Goal: Transaction & Acquisition: Purchase product/service

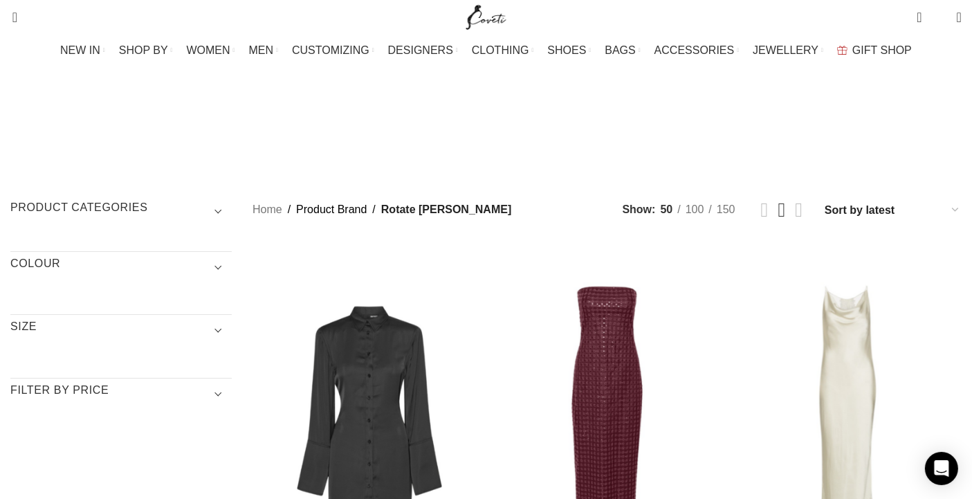
click at [109, 256] on h3 "COLOUR" at bounding box center [120, 268] width 221 height 24
click at [74, 492] on span "Show sidebar" at bounding box center [486, 249] width 972 height 499
click at [80, 492] on span "Show sidebar" at bounding box center [486, 249] width 972 height 499
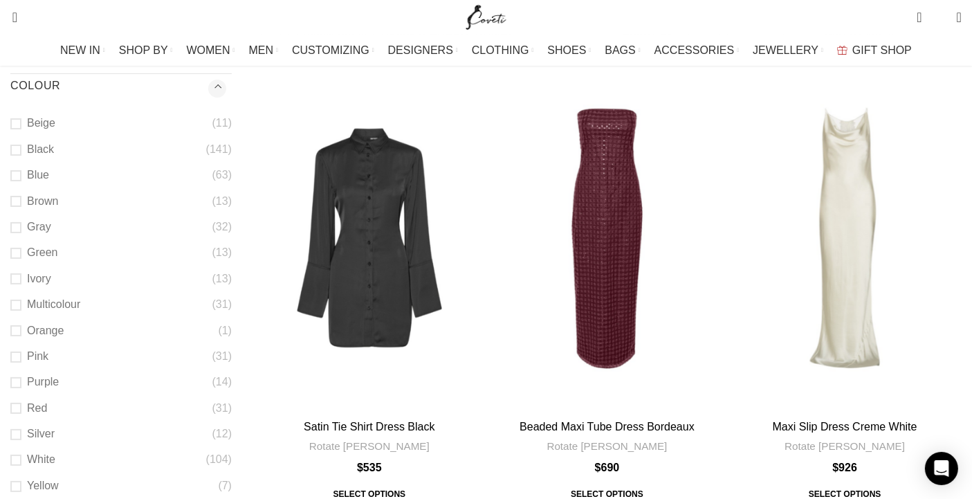
scroll to position [184, 0]
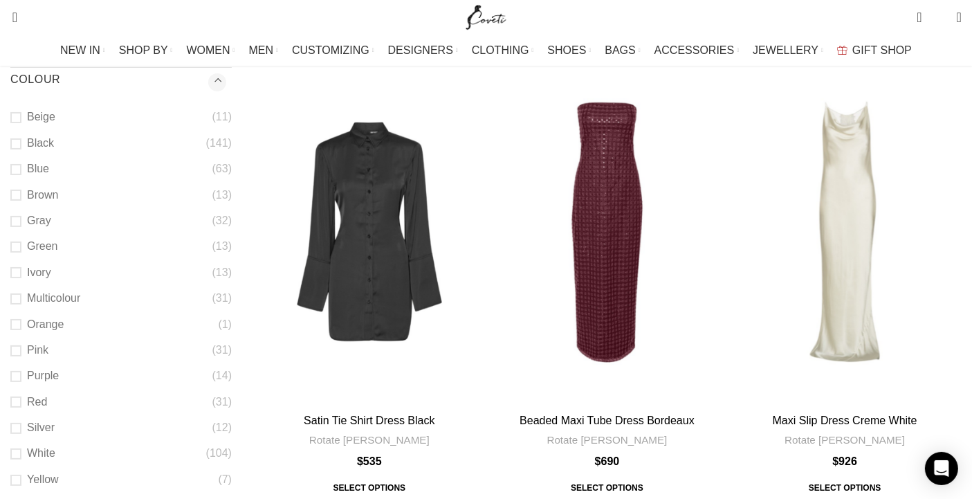
click at [76, 310] on span "Show sidebar" at bounding box center [486, 65] width 972 height 499
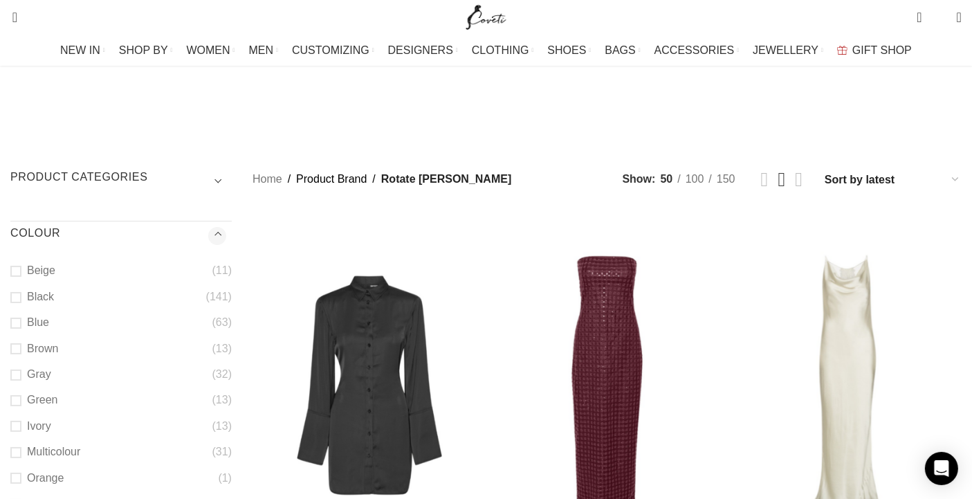
scroll to position [92, 0]
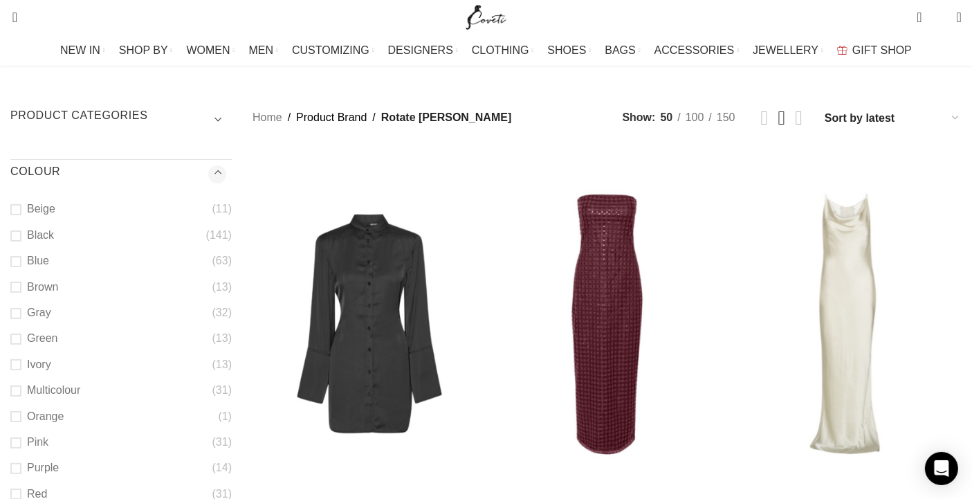
click at [78, 404] on span "Show sidebar" at bounding box center [486, 157] width 972 height 499
click at [97, 404] on span "Show sidebar" at bounding box center [486, 157] width 972 height 499
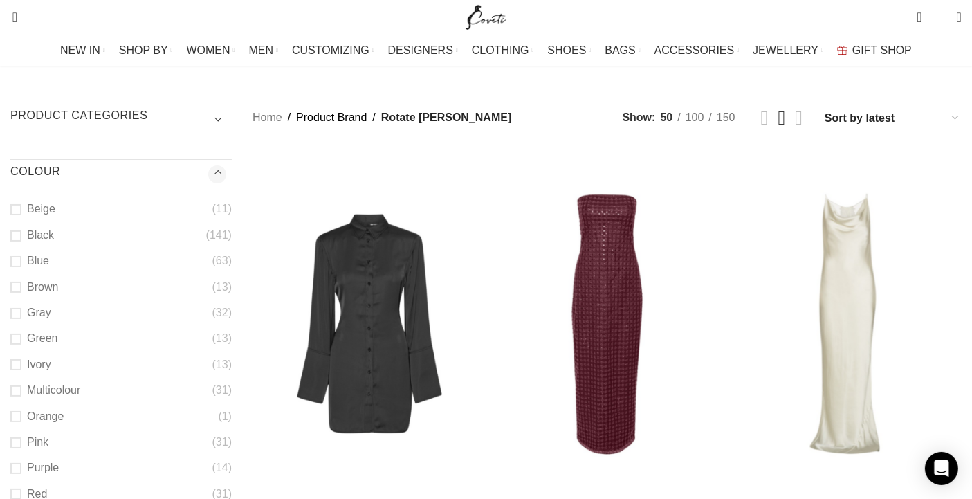
click at [97, 404] on span "Show sidebar" at bounding box center [486, 157] width 972 height 499
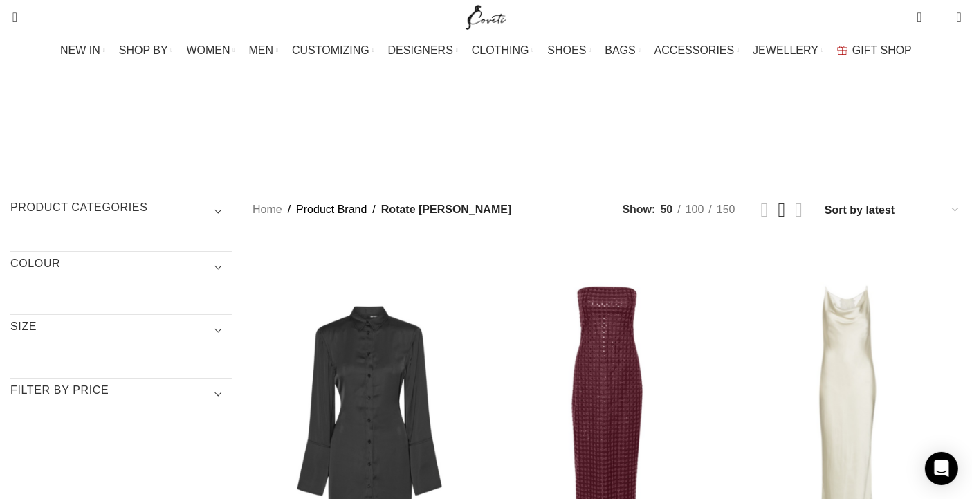
click at [425, 140] on span "Show sidebar" at bounding box center [486, 249] width 972 height 499
click at [232, 256] on h3 "COLOUR" at bounding box center [120, 268] width 221 height 24
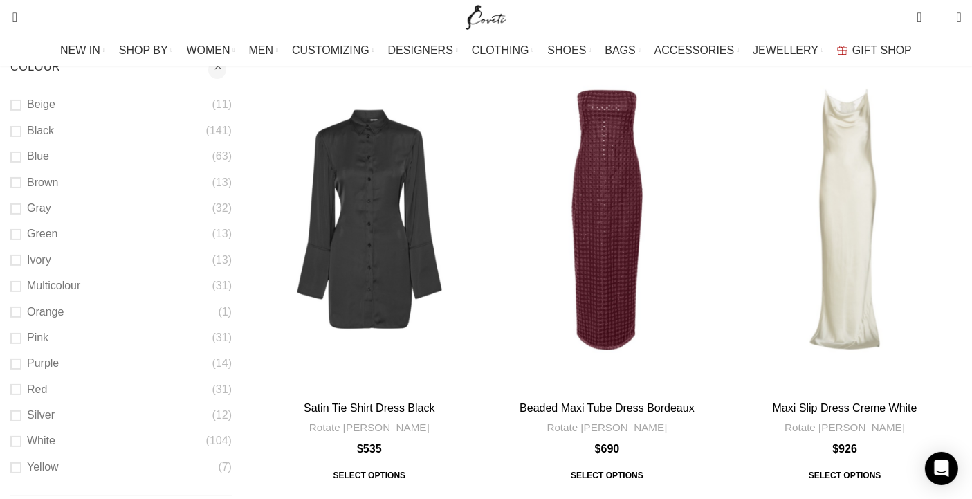
scroll to position [215, 0]
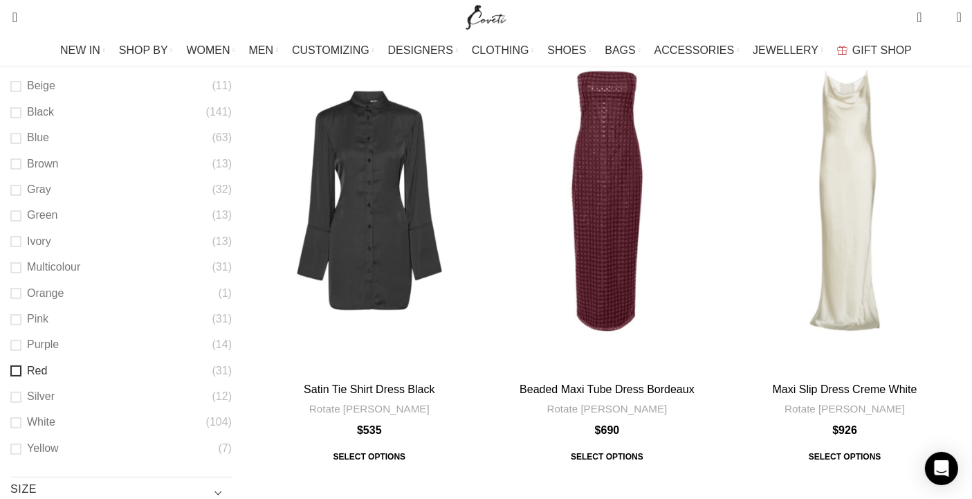
click at [77, 363] on link "Red" at bounding box center [111, 370] width 202 height 15
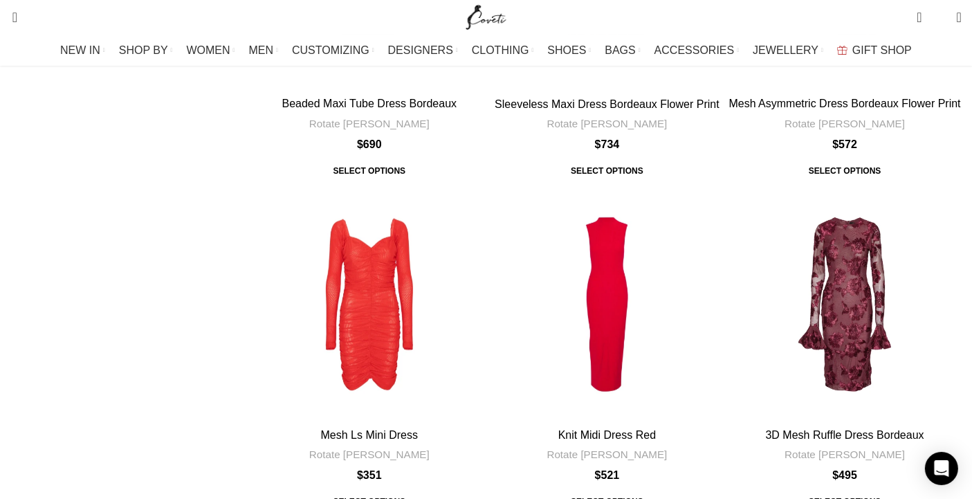
scroll to position [527, 0]
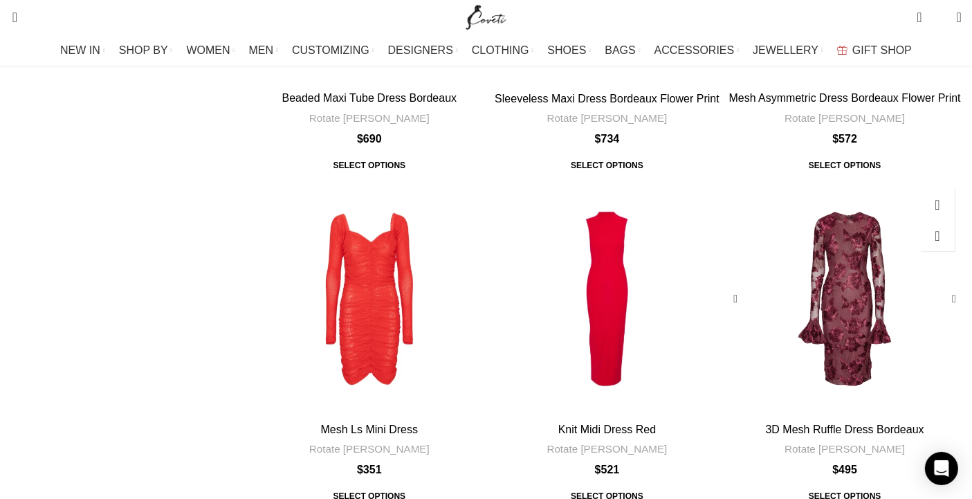
click at [821, 182] on div "3D Mesh Ruffle Dress Bordeaux" at bounding box center [844, 299] width 47 height 234
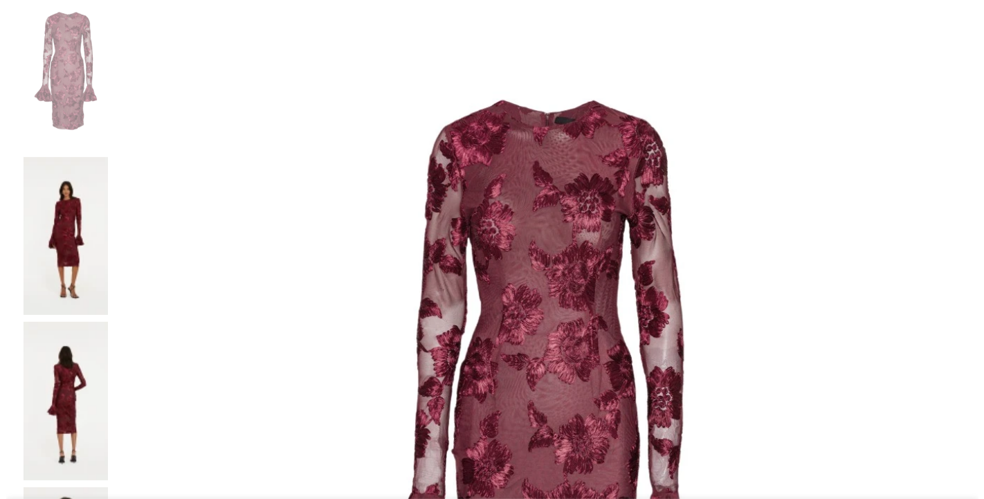
scroll to position [301, 0]
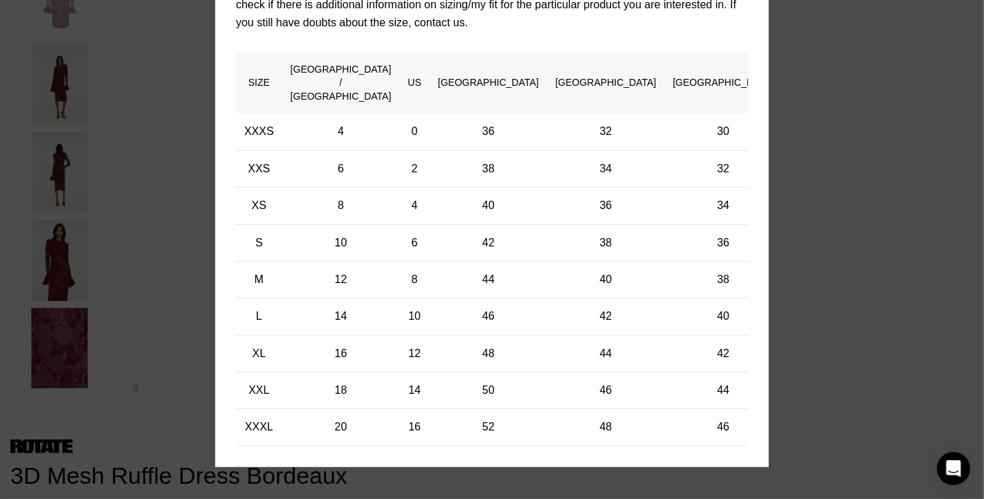
scroll to position [0, 436]
click at [936, 394] on div "× Women's clothing size guide Women Clothing Size Guide Women's clothing size g…" at bounding box center [491, 160] width 963 height 681
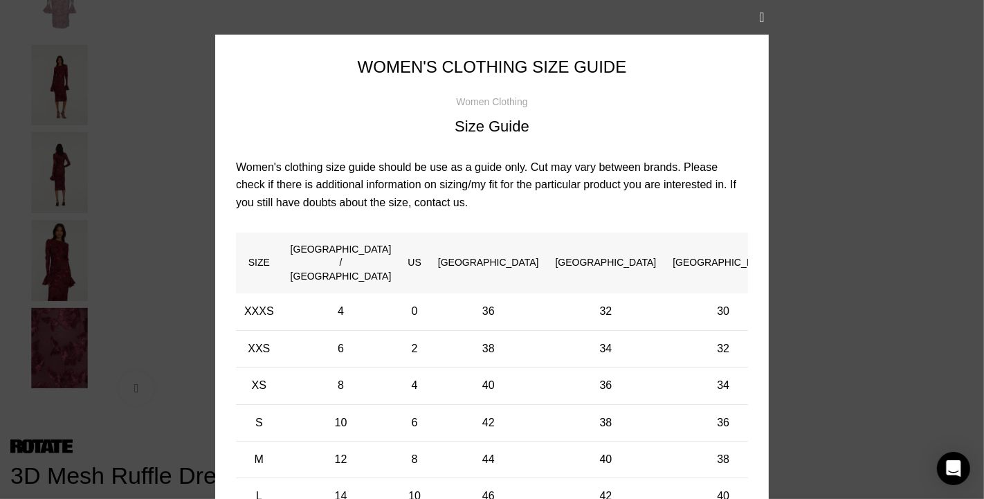
click at [679, 179] on p "Women's clothing size guide should be use as a guide only. Cut may vary between…" at bounding box center [492, 184] width 512 height 53
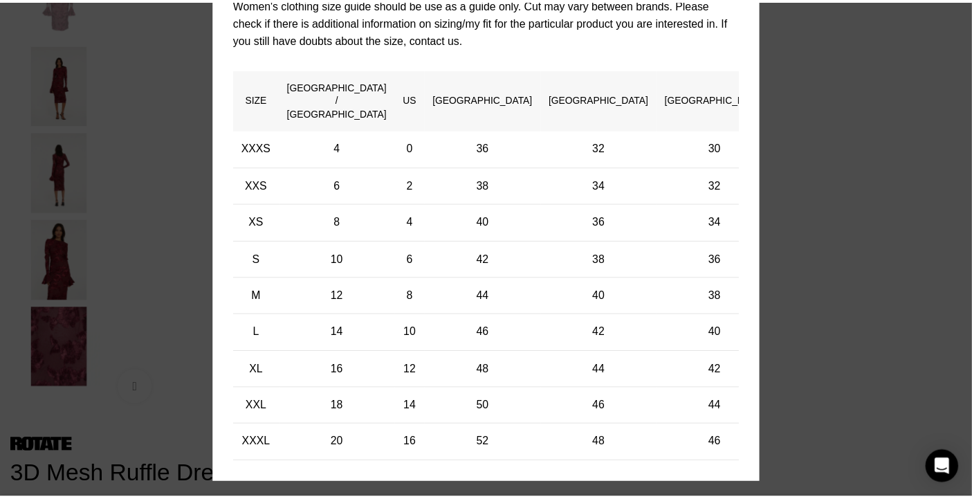
scroll to position [180, 0]
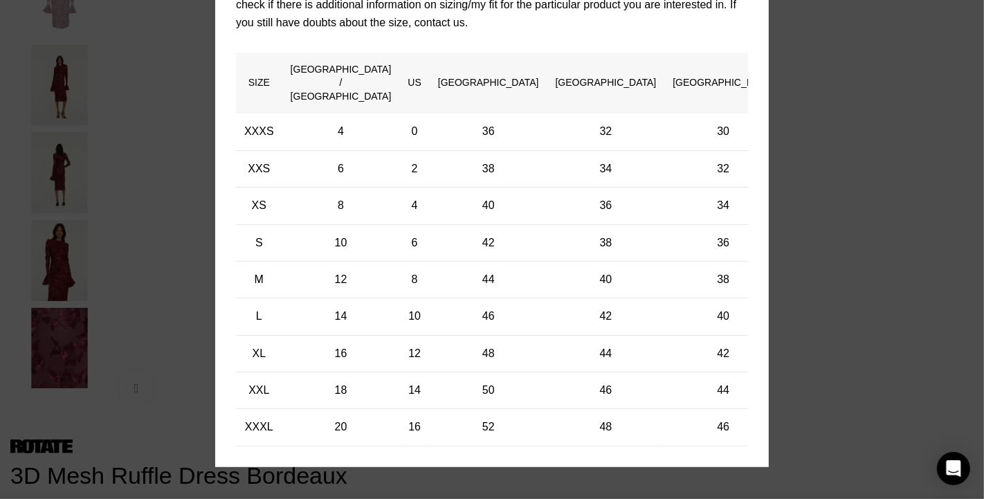
click at [939, 355] on div "× Women's clothing size guide Women Clothing Size Guide Women's clothing size g…" at bounding box center [491, 160] width 963 height 681
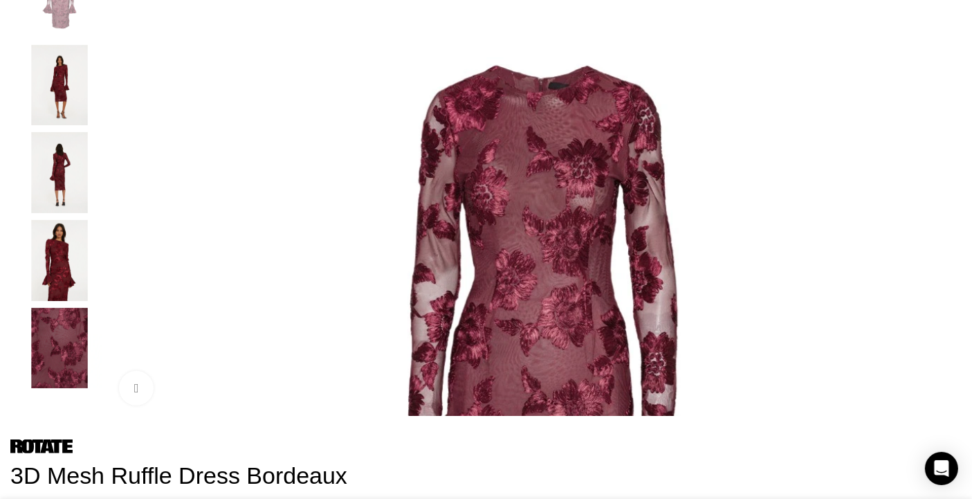
select select "14-[GEOGRAPHIC_DATA]"
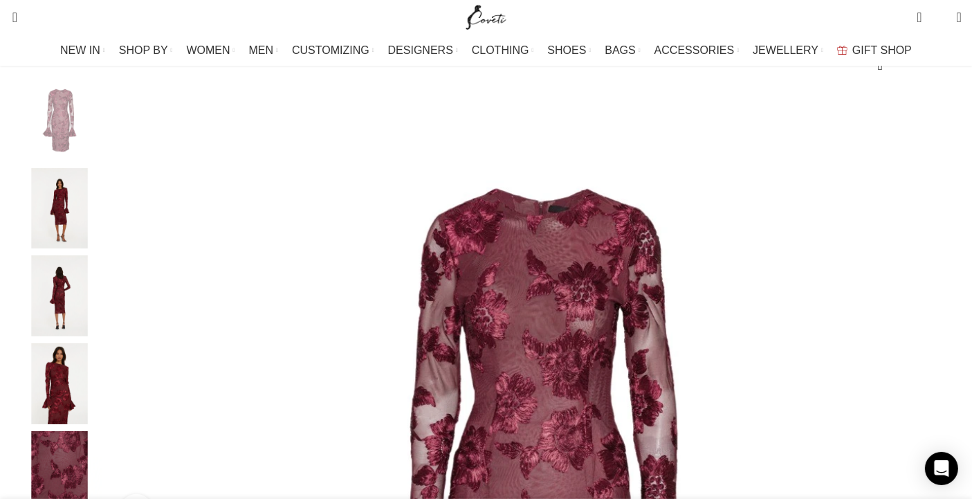
scroll to position [0, 728]
